Goal: Find contact information: Find contact information

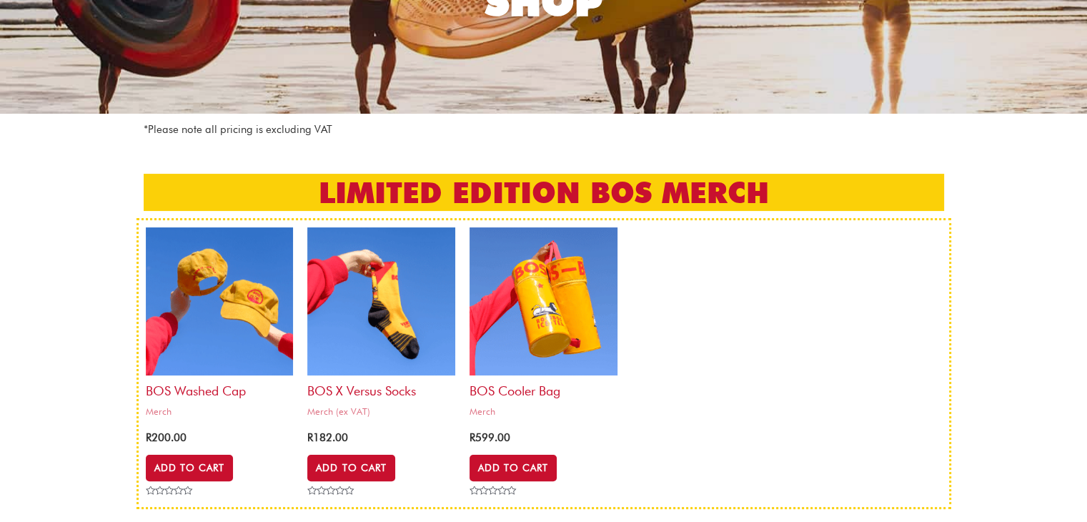
scroll to position [214, 0]
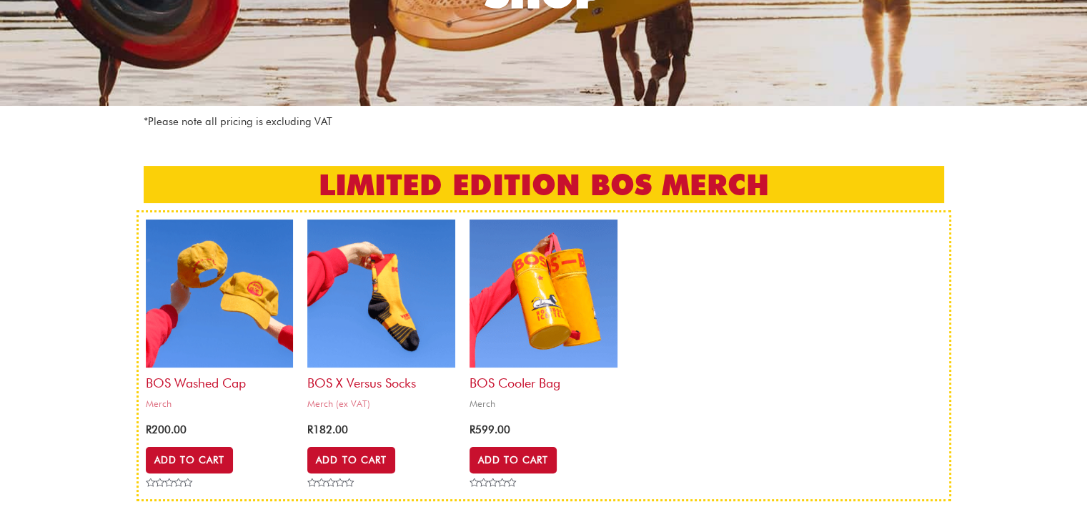
click at [563, 307] on img at bounding box center [544, 293] width 148 height 148
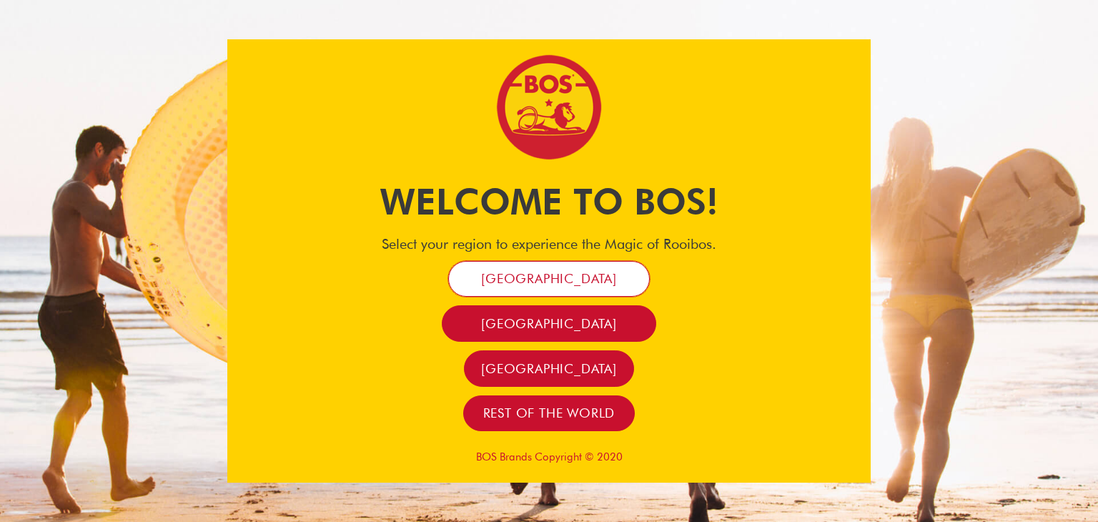
click at [594, 282] on span "[GEOGRAPHIC_DATA]" at bounding box center [549, 278] width 136 height 16
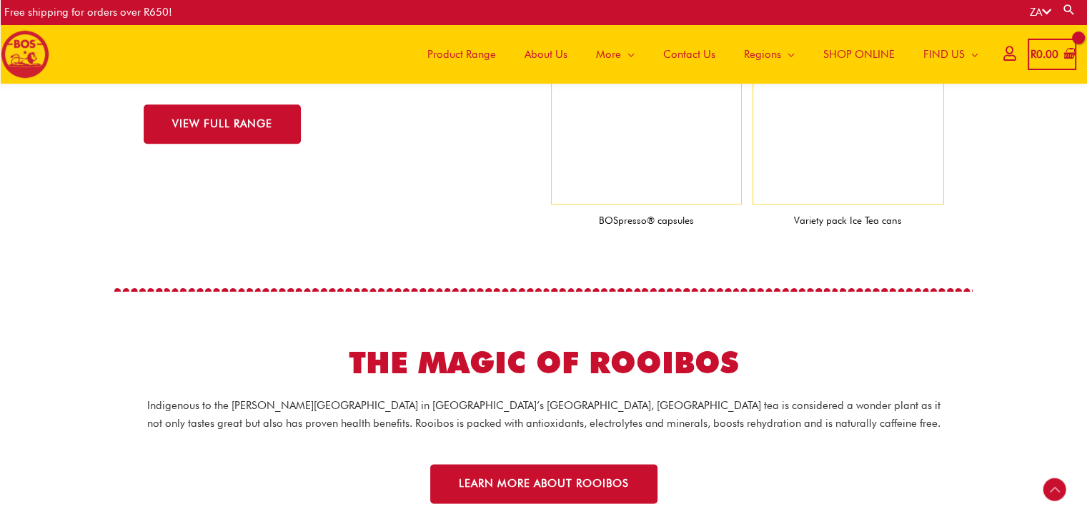
scroll to position [1664, 0]
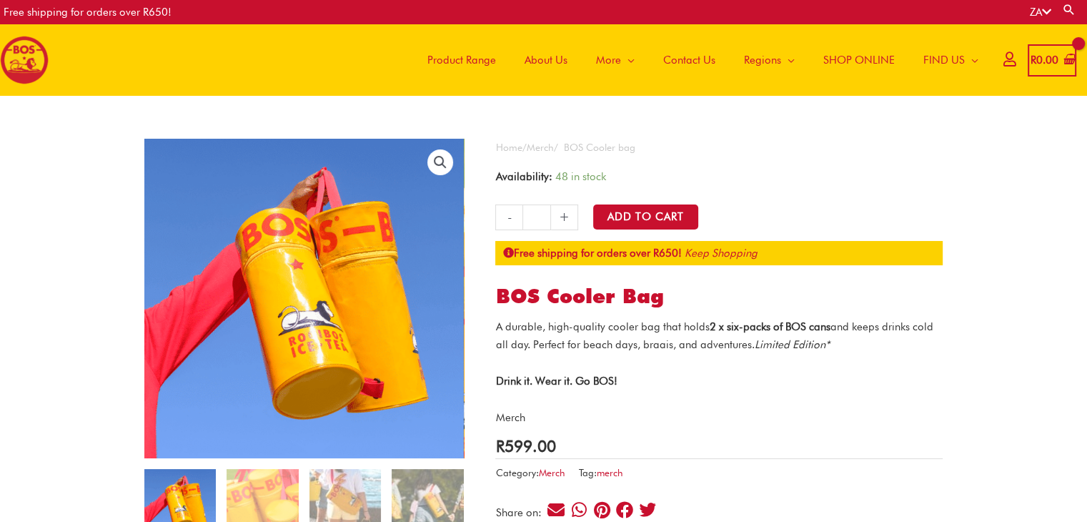
scroll to position [71, 0]
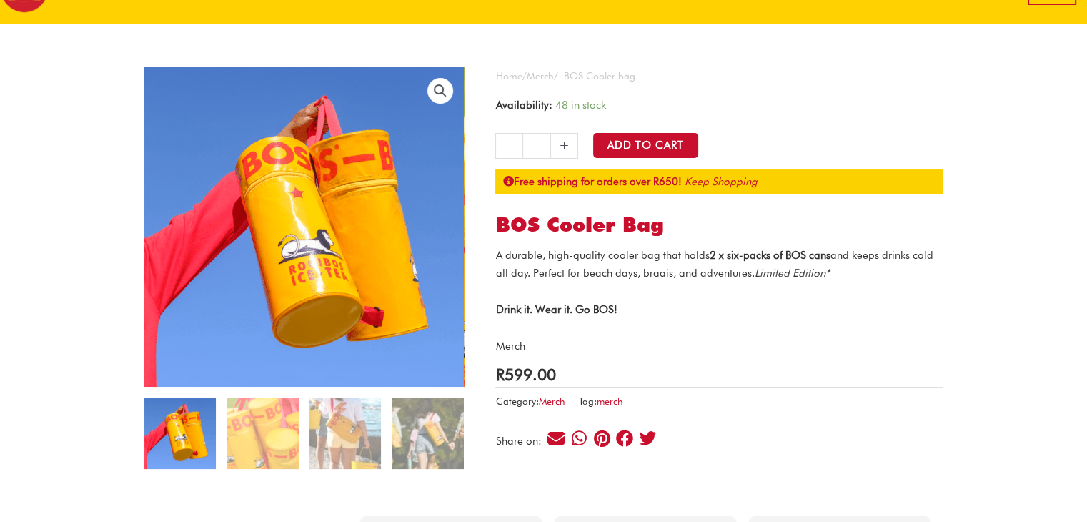
click at [310, 286] on img at bounding box center [300, 180] width 572 height 572
click at [188, 430] on img at bounding box center [179, 432] width 71 height 71
click at [281, 427] on img at bounding box center [262, 432] width 71 height 71
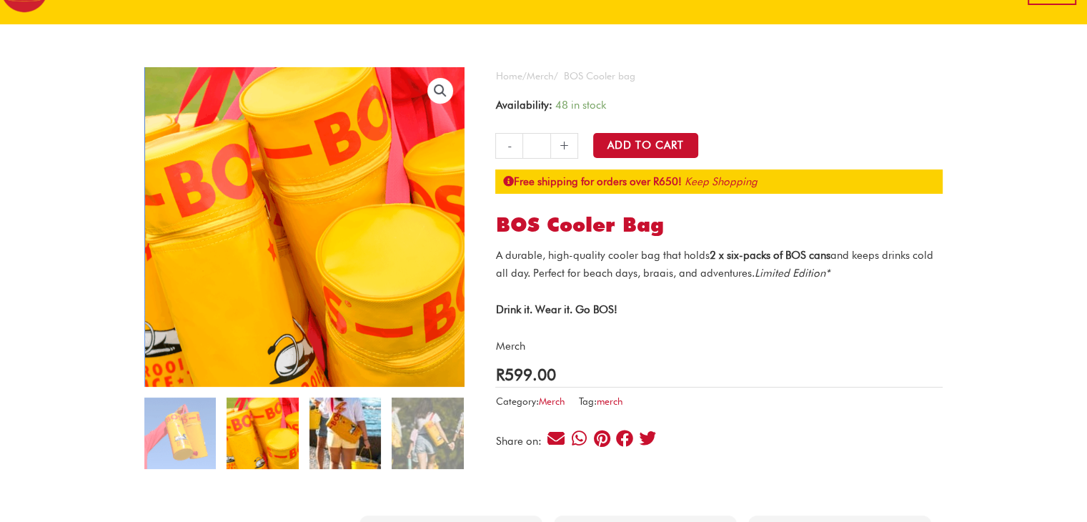
click at [331, 444] on img at bounding box center [345, 432] width 71 height 71
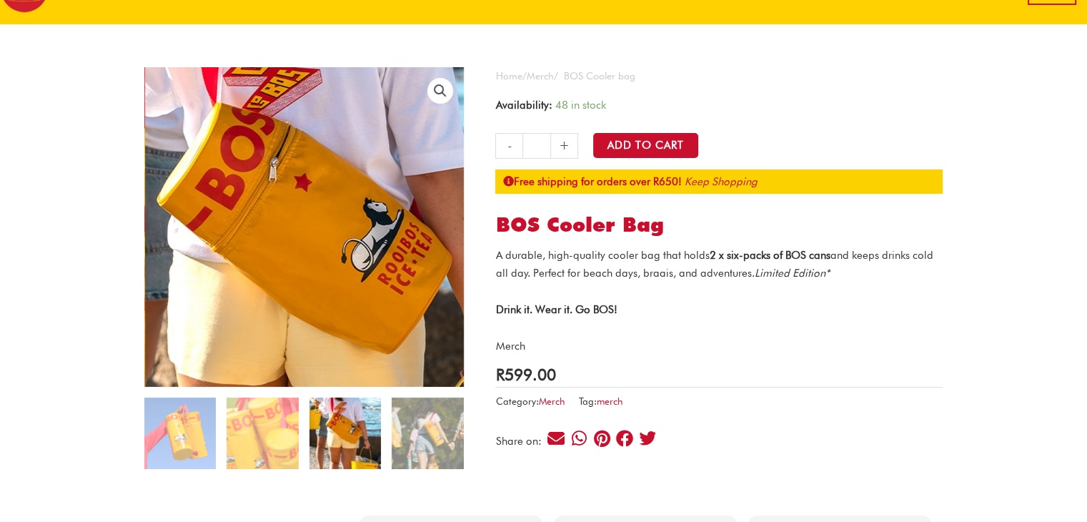
click at [292, 172] on img at bounding box center [314, 271] width 572 height 572
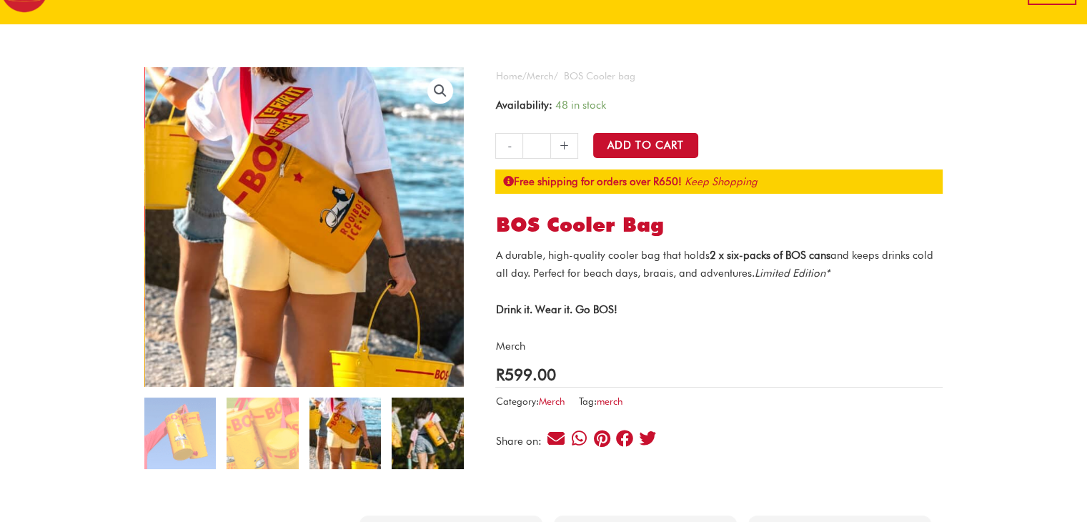
click at [437, 440] on img at bounding box center [427, 432] width 71 height 71
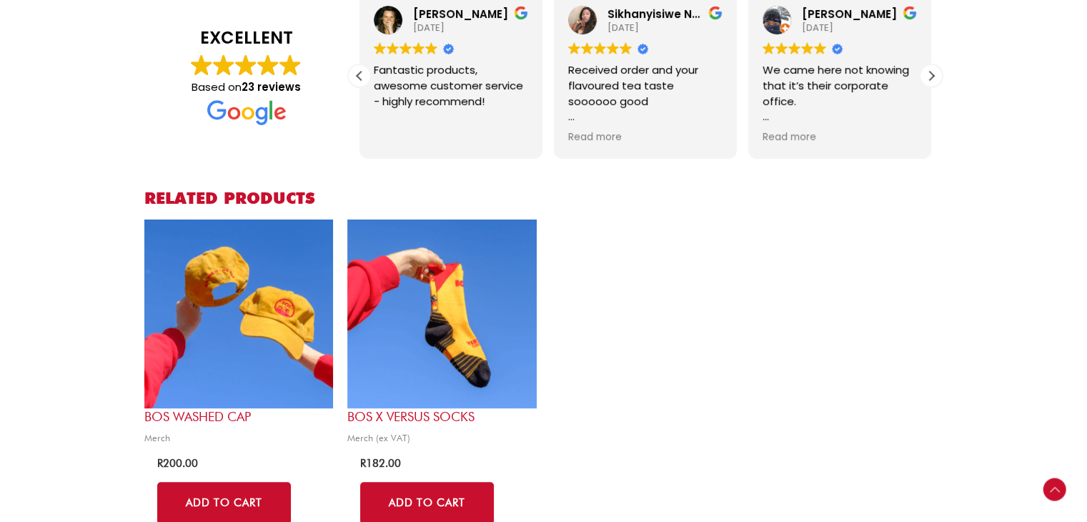
scroll to position [643, 0]
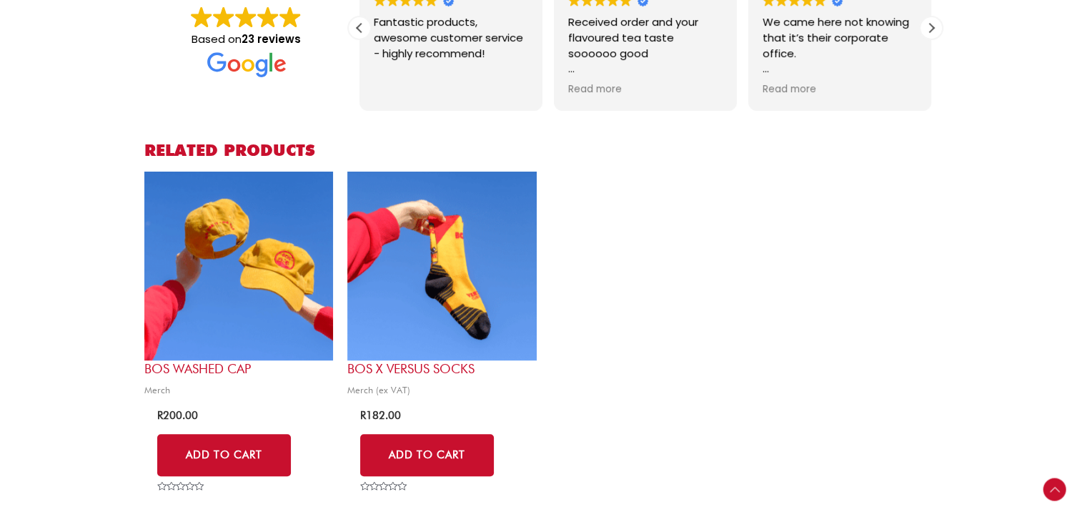
click at [176, 297] on img at bounding box center [238, 266] width 189 height 189
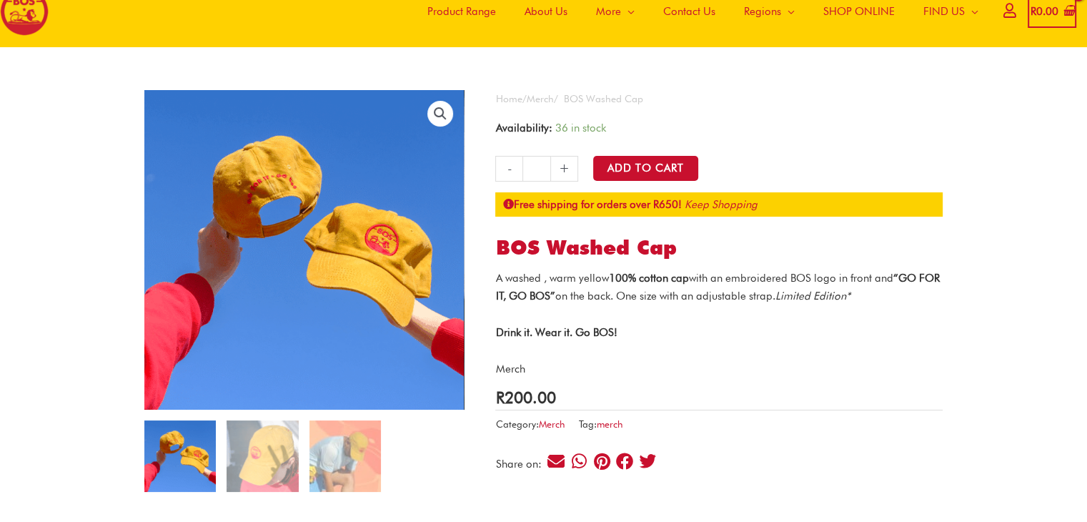
scroll to position [71, 0]
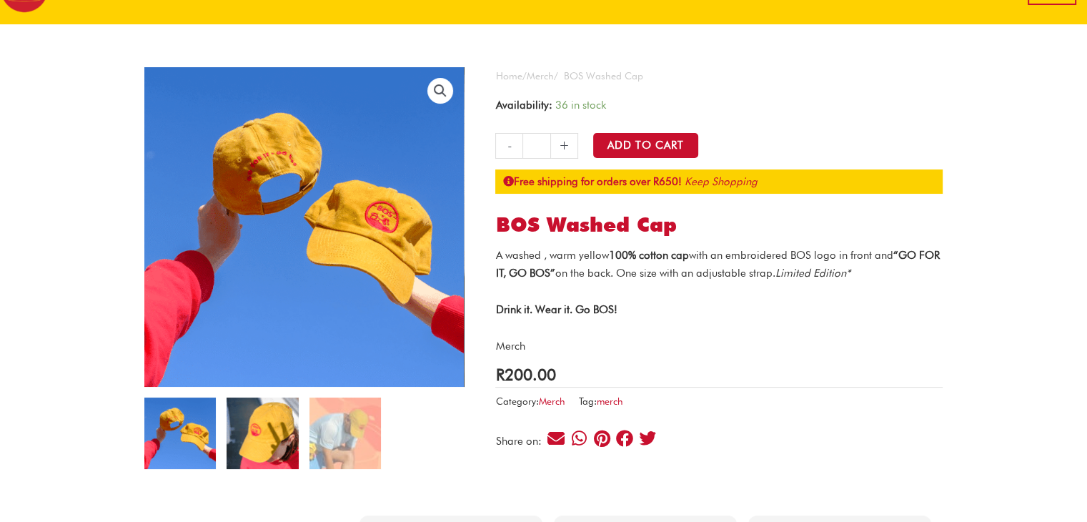
click at [269, 427] on img at bounding box center [262, 432] width 71 height 71
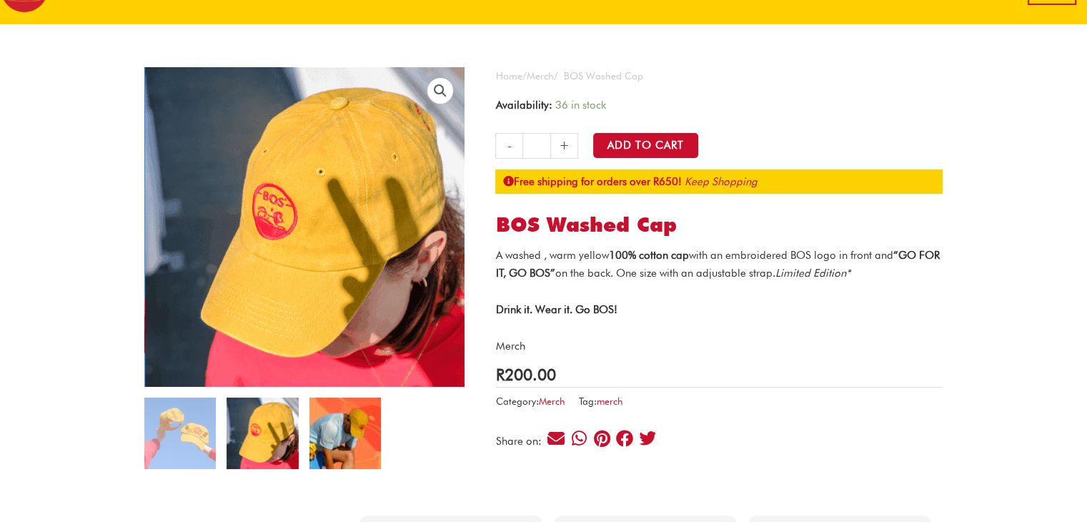
click at [329, 432] on img at bounding box center [345, 432] width 71 height 71
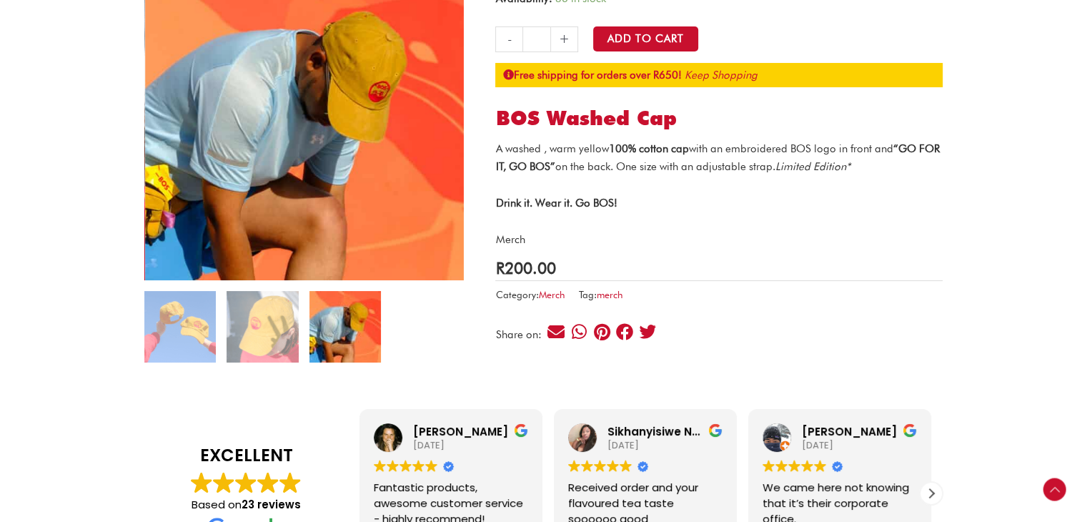
scroll to position [0, 0]
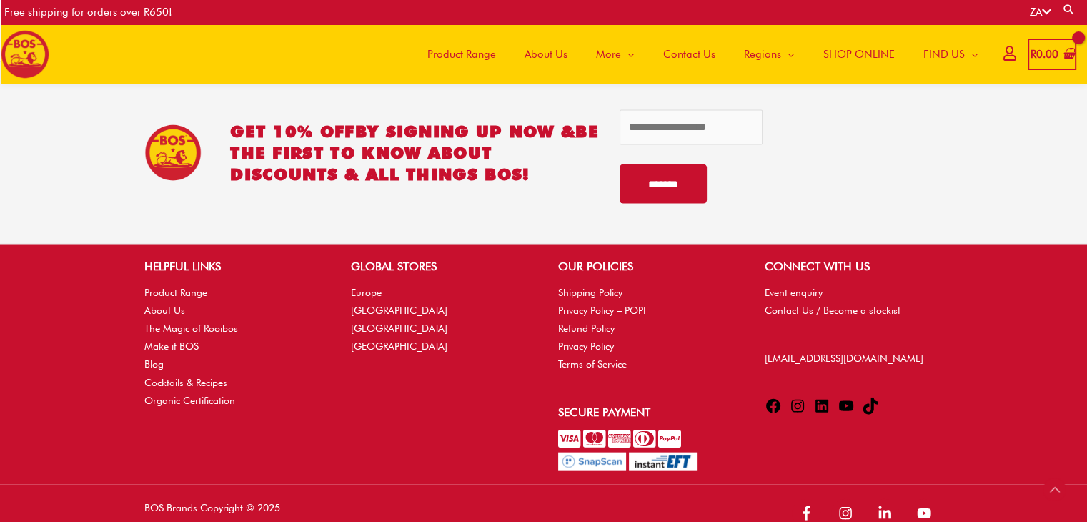
scroll to position [3094, 0]
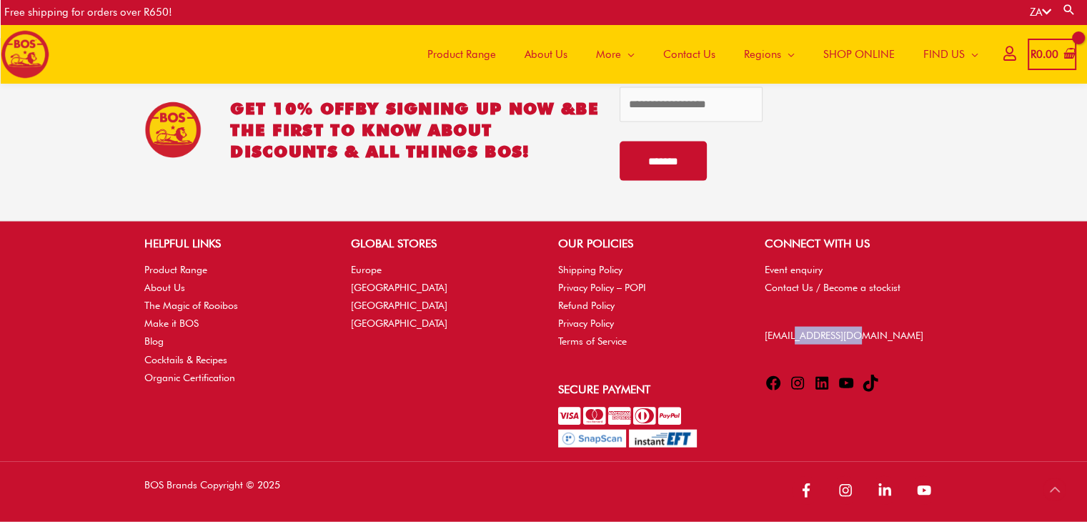
drag, startPoint x: 864, startPoint y: 337, endPoint x: 799, endPoint y: 341, distance: 64.4
click at [799, 341] on p "[EMAIL_ADDRESS][DOMAIN_NAME]" at bounding box center [854, 336] width 178 height 18
drag, startPoint x: 758, startPoint y: 337, endPoint x: 859, endPoint y: 337, distance: 100.8
click at [859, 337] on div "CONNECT WITH US Event enquiry Contact Us / Become a stockist info@bosbrands.com…" at bounding box center [854, 316] width 207 height 162
copy link "[EMAIL_ADDRESS][DOMAIN_NAME]"
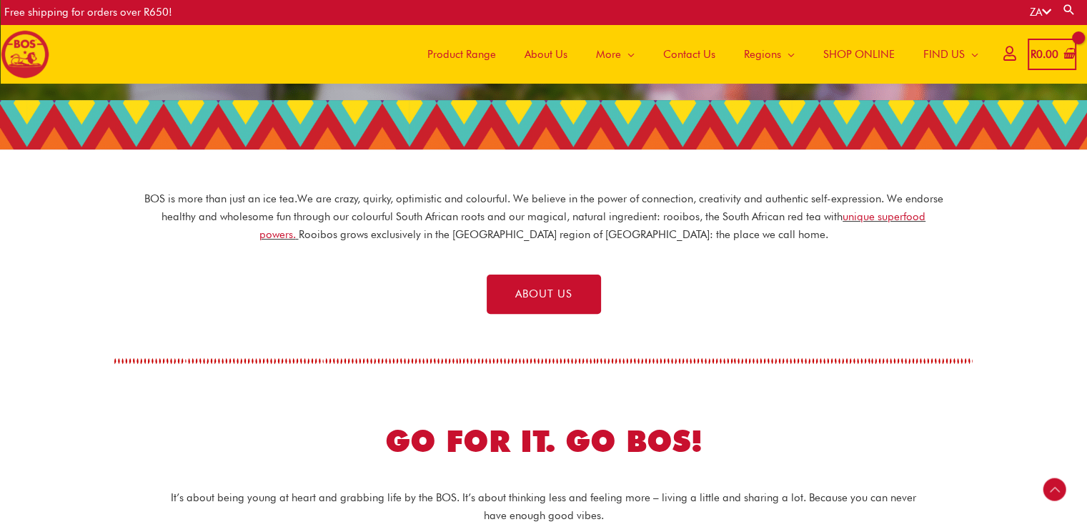
scroll to position [0, 0]
